Goal: Navigation & Orientation: Understand site structure

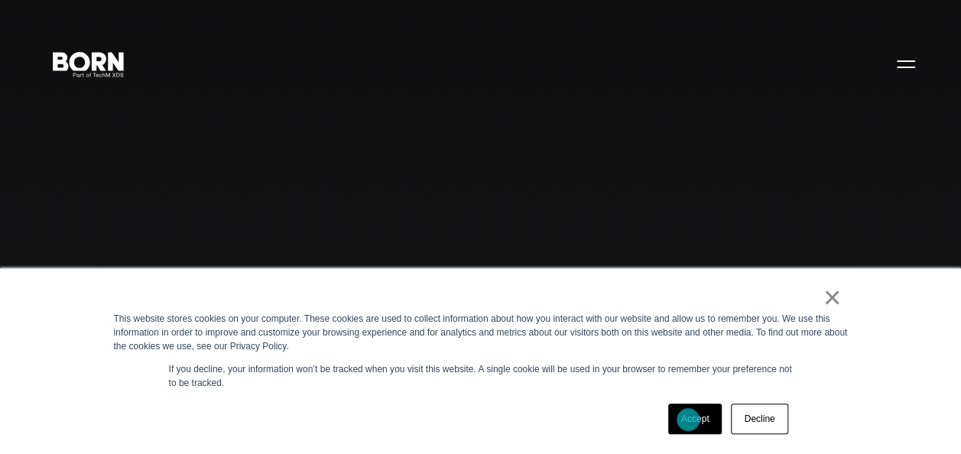
click at [688, 420] on link "Accept" at bounding box center [695, 419] width 54 height 31
